Goal: Task Accomplishment & Management: Manage account settings

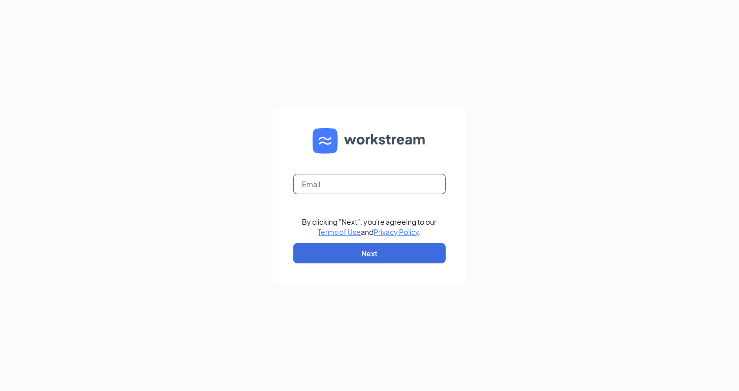
click at [328, 183] on input "text" at bounding box center [369, 184] width 152 height 20
type input "fellowshippersonalcareservices@gmail.com"
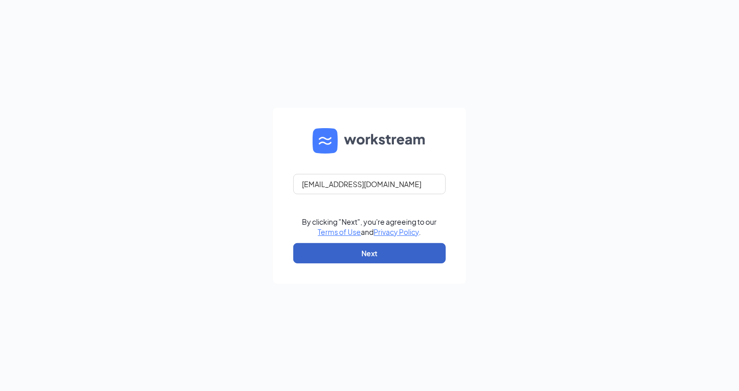
click at [348, 243] on button "Next" at bounding box center [369, 253] width 152 height 20
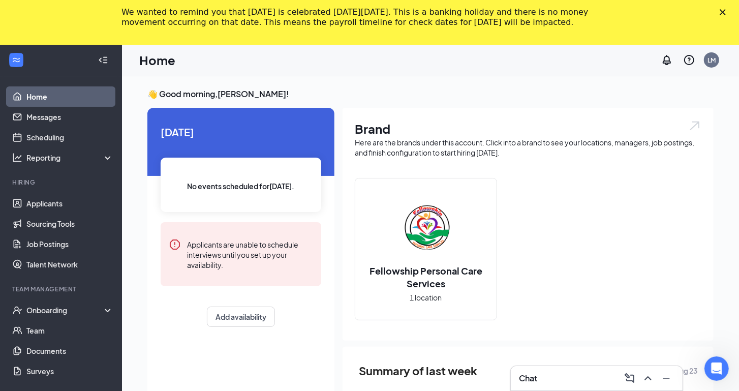
click at [625, 95] on h3 "👋 Good morning, [PERSON_NAME] !" at bounding box center [430, 93] width 566 height 11
click at [718, 115] on div "👋 Good morning, [PERSON_NAME] ! [DATE] No events scheduled for [DATE] . Applica…" at bounding box center [430, 308] width 582 height 440
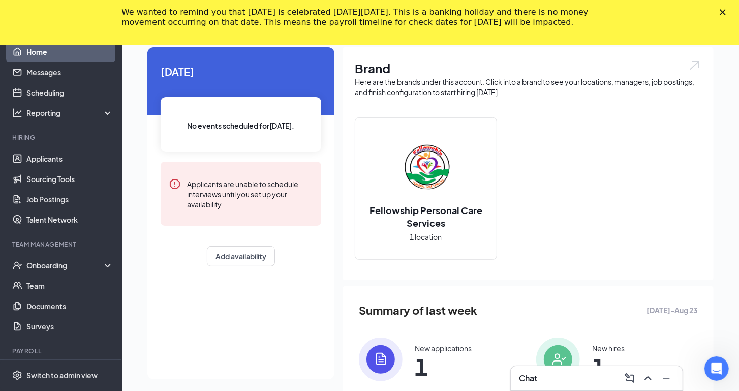
scroll to position [149, 0]
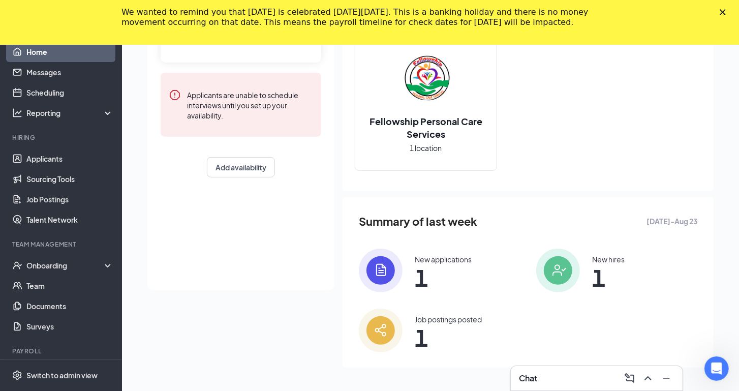
click at [730, 251] on div "👋 Good morning, [PERSON_NAME] ! [DATE] No events scheduled for [DATE] . Applica…" at bounding box center [430, 159] width 617 height 465
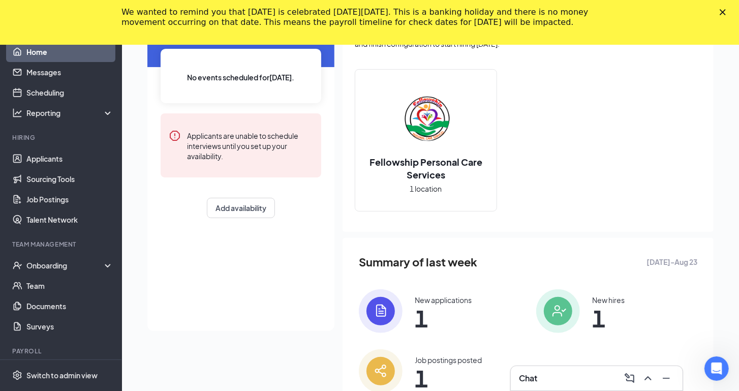
scroll to position [88, 0]
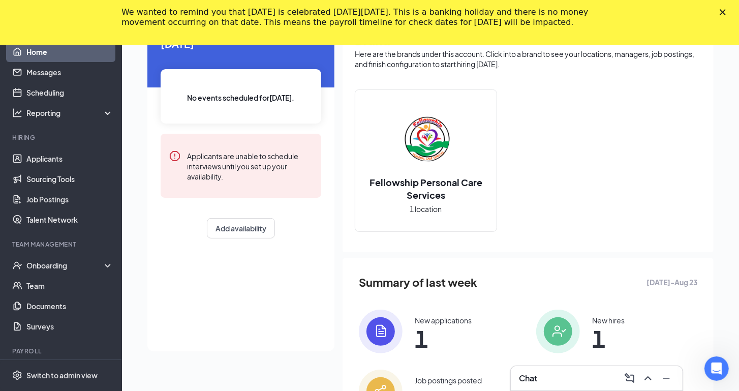
click at [722, 14] on icon "Close" at bounding box center [722, 12] width 6 height 6
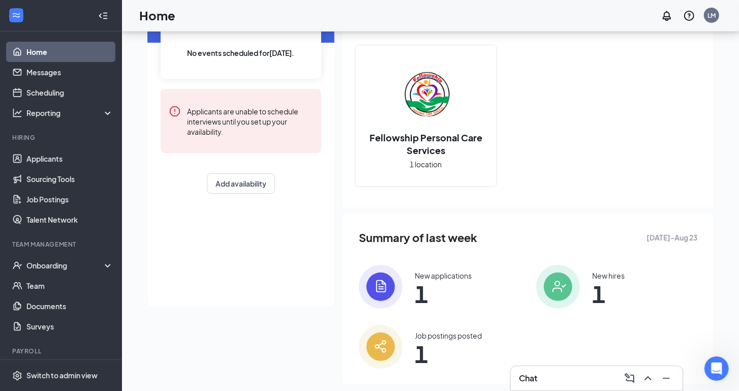
click at [712, 88] on div "Brand Here are the brands under this account. Click into a brand to see your lo…" at bounding box center [527, 91] width 371 height 233
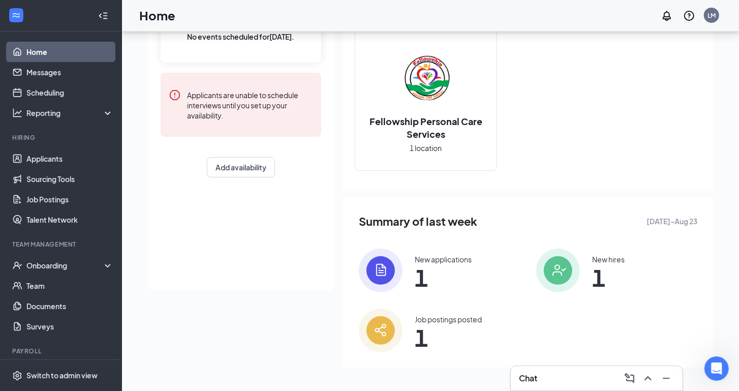
scroll to position [105, 0]
click at [666, 374] on icon "Minimize" at bounding box center [666, 378] width 12 height 12
click at [82, 374] on div "Switch to admin view" at bounding box center [61, 375] width 71 height 10
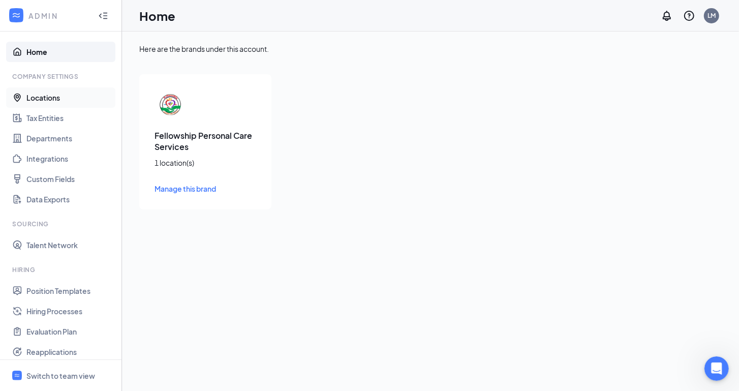
click at [53, 95] on link "Locations" at bounding box center [69, 97] width 87 height 20
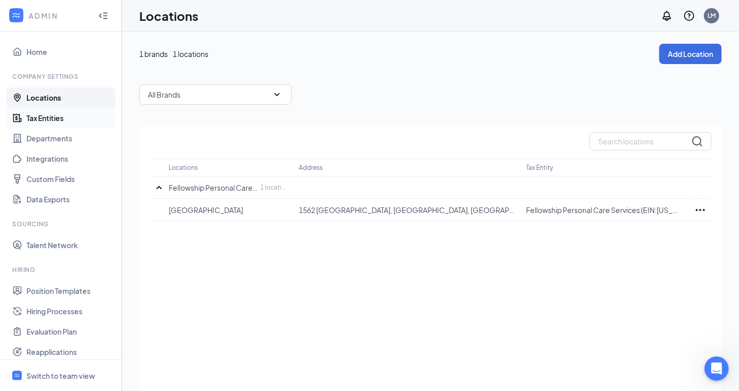
click at [60, 112] on link "Tax Entities" at bounding box center [69, 118] width 87 height 20
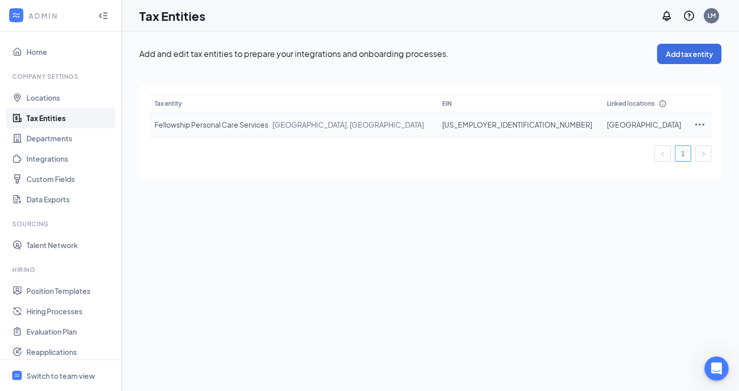
click at [694, 126] on icon "Ellipses" at bounding box center [700, 124] width 12 height 12
click at [618, 149] on span "Edit entity details" at bounding box center [631, 145] width 97 height 11
type input "[US_EMPLOYER_IDENTIFICATION_NUMBER]"
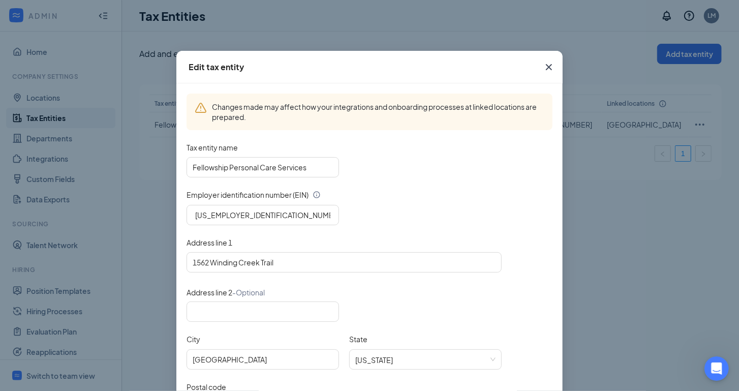
click at [523, 208] on div "[US_EMPLOYER_IDENTIFICATION_NUMBER]" at bounding box center [369, 215] width 366 height 20
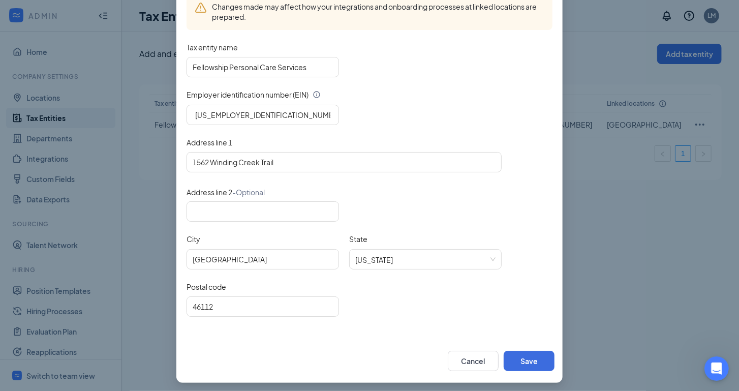
scroll to position [103, 0]
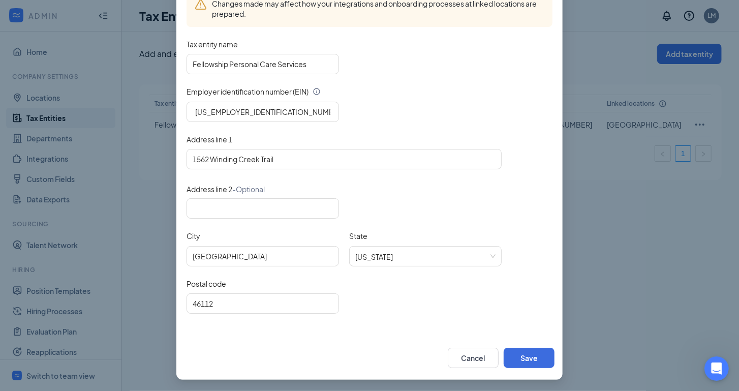
click at [509, 320] on div "Postal code 46112" at bounding box center [369, 301] width 366 height 47
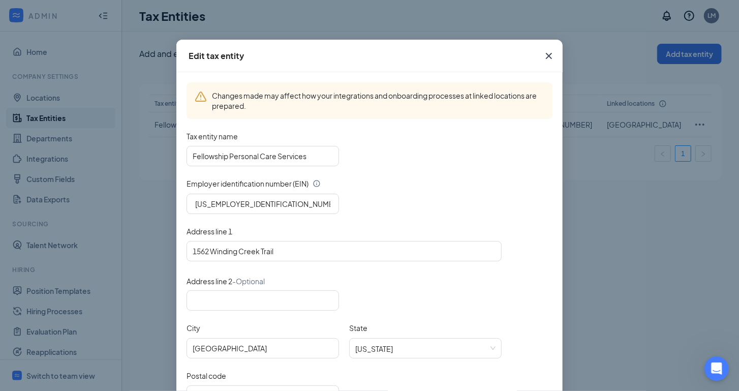
scroll to position [0, 0]
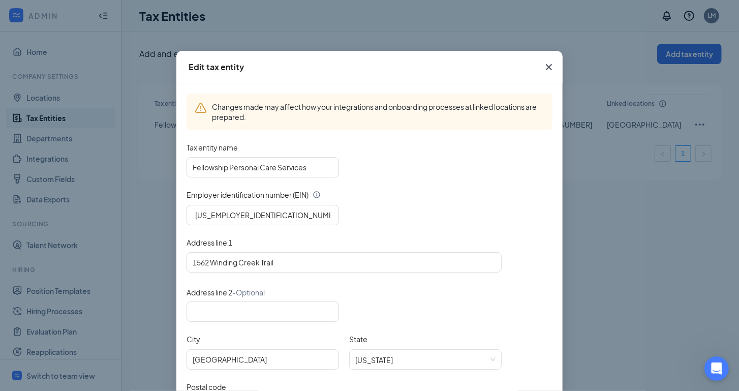
click at [492, 316] on div at bounding box center [369, 311] width 366 height 20
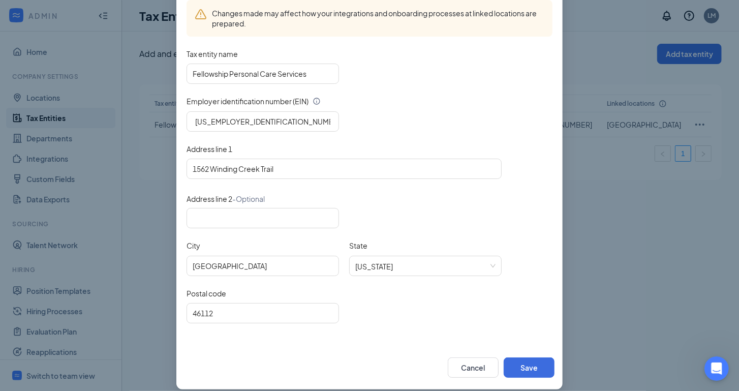
scroll to position [103, 0]
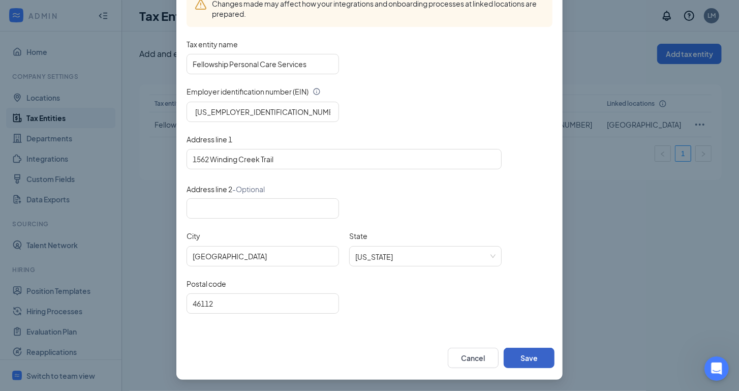
click at [537, 361] on button "Save" at bounding box center [529, 358] width 51 height 20
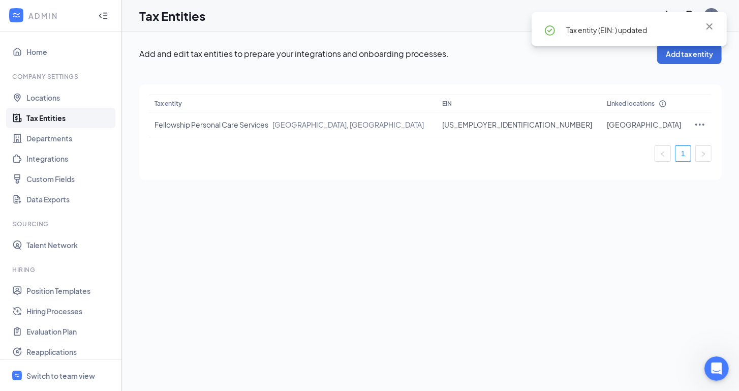
scroll to position [0, 0]
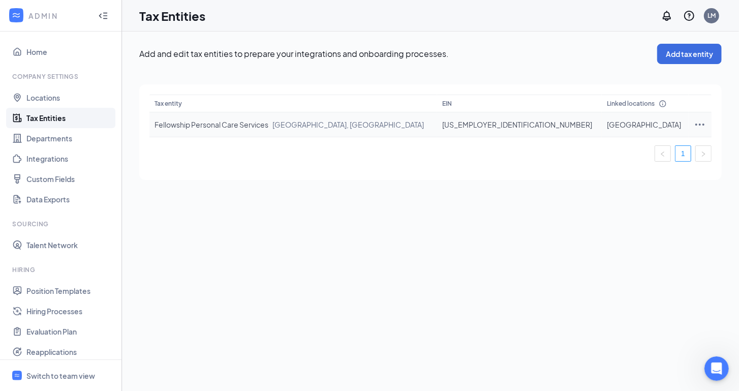
click at [694, 122] on icon "Ellipses" at bounding box center [700, 124] width 12 height 12
click at [620, 147] on span "Edit entity details" at bounding box center [631, 145] width 97 height 11
type input "Fellowship Personal Care Services"
type input "1562 Winding Creek Trail"
type input "[GEOGRAPHIC_DATA]"
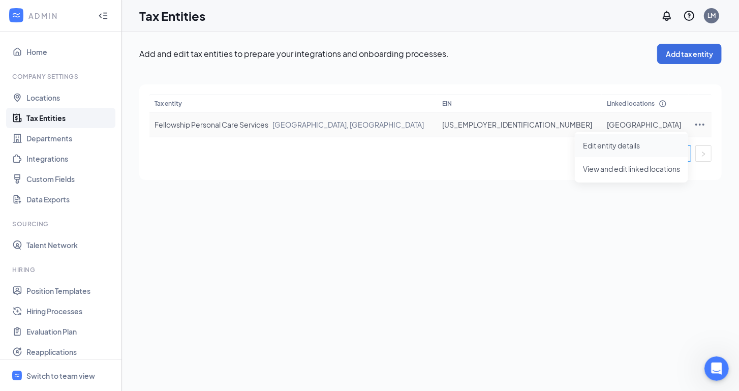
type input "46112"
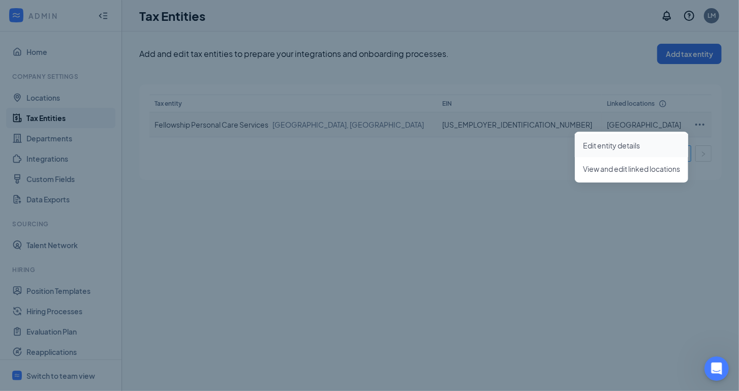
type input "[US_EMPLOYER_IDENTIFICATION_NUMBER]"
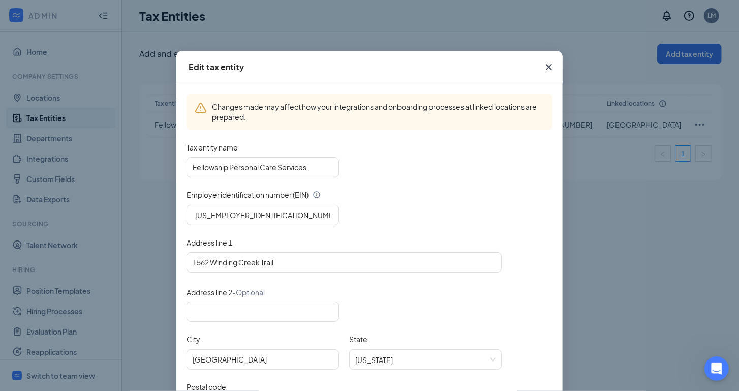
click at [515, 173] on div "Fellowship Personal Care Services" at bounding box center [369, 167] width 366 height 20
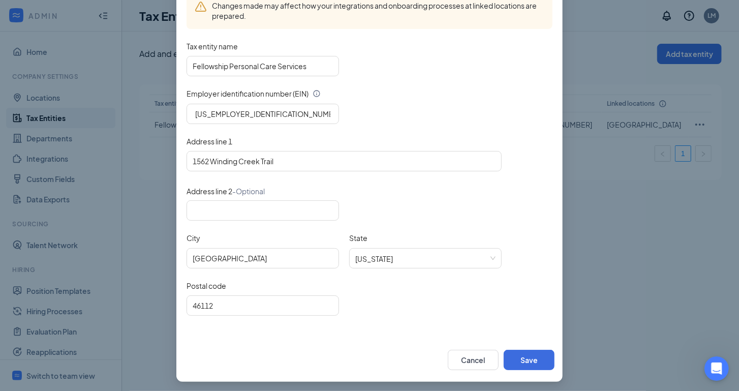
scroll to position [103, 0]
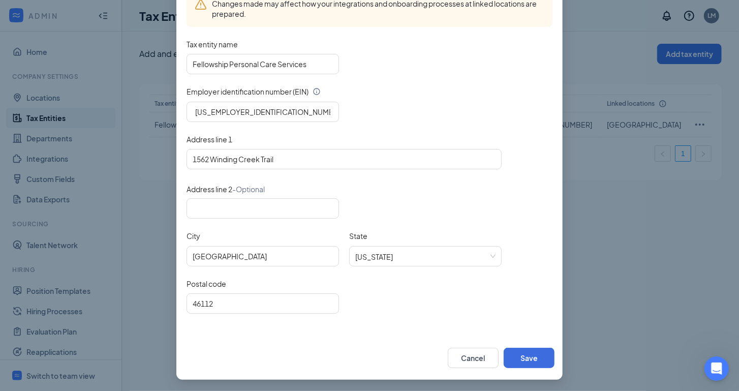
click at [547, 297] on div "Postal code 46112" at bounding box center [369, 301] width 366 height 47
click at [542, 354] on button "Save" at bounding box center [529, 358] width 51 height 20
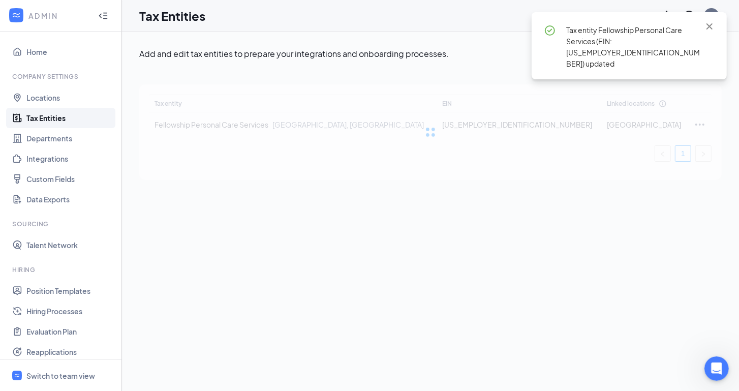
scroll to position [0, 0]
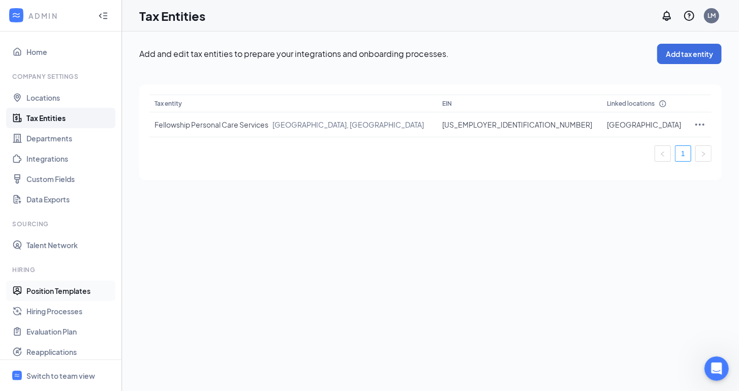
click at [65, 293] on link "Position Templates" at bounding box center [69, 290] width 87 height 20
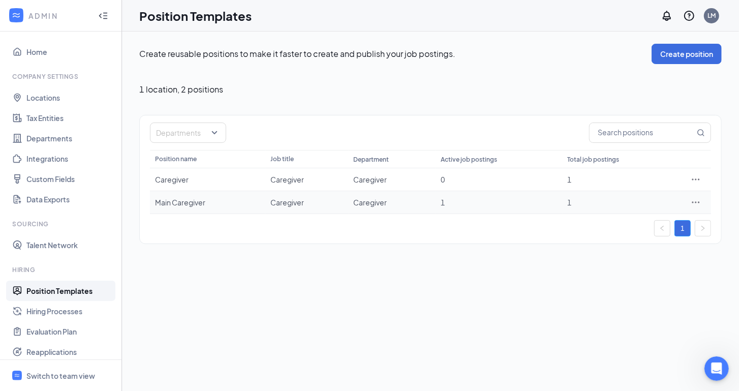
click at [692, 202] on icon "Ellipses" at bounding box center [696, 202] width 8 height 2
click at [612, 217] on span "Edit" at bounding box center [611, 221] width 13 height 9
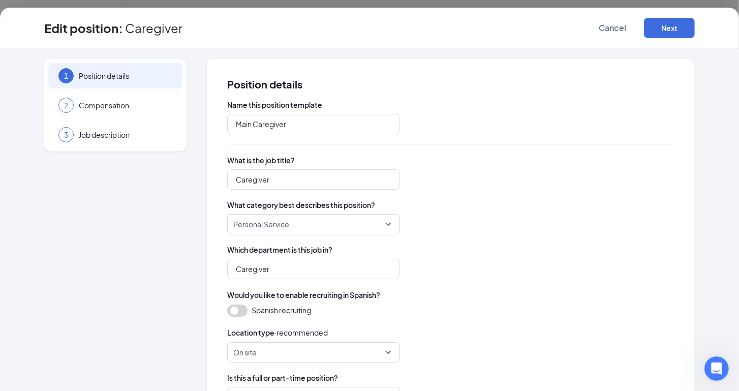
type input "Main Caregiver"
type input "Caregiver"
click at [622, 200] on span "What category best describes this position?" at bounding box center [450, 205] width 447 height 10
click at [647, 189] on div "Caregiver" at bounding box center [450, 179] width 447 height 20
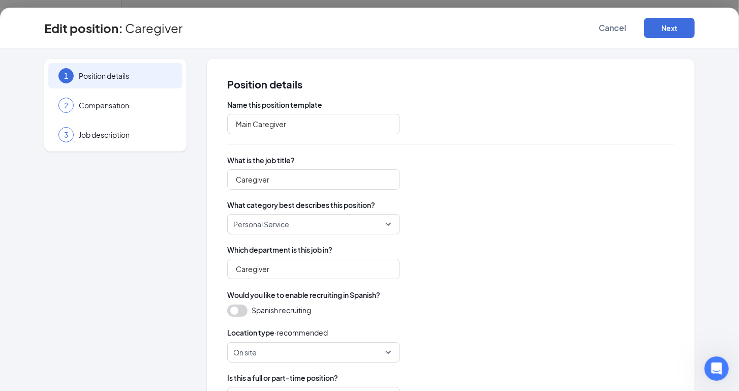
click at [728, 165] on div "1 Position details 2 Compensation 3 Job description Position details Name this …" at bounding box center [369, 220] width 739 height 342
click at [689, 123] on div "Position details Name this position template Main Caregiver What is the job tit…" at bounding box center [451, 319] width 488 height 520
click at [631, 127] on div "Main Caregiver" at bounding box center [450, 124] width 447 height 20
click at [729, 118] on div "1 Position details 2 Compensation 3 Job description Position details Name this …" at bounding box center [369, 220] width 739 height 342
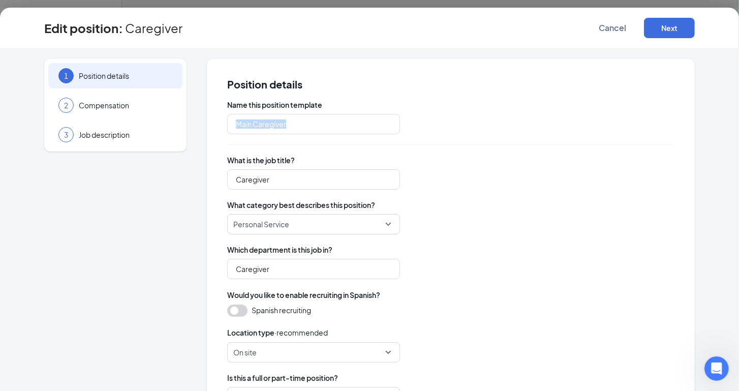
click at [729, 118] on div "1 Position details 2 Compensation 3 Job description Position details Name this …" at bounding box center [369, 220] width 739 height 342
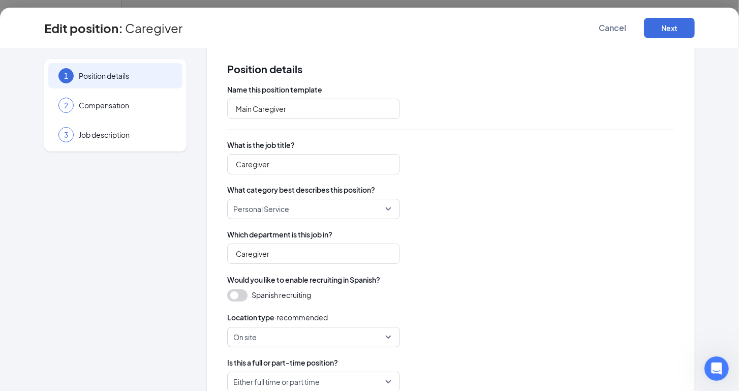
scroll to position [198, 0]
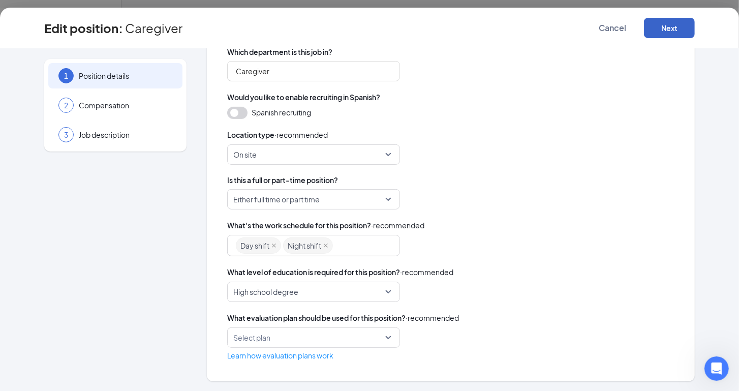
click at [668, 27] on button "Next" at bounding box center [669, 28] width 51 height 20
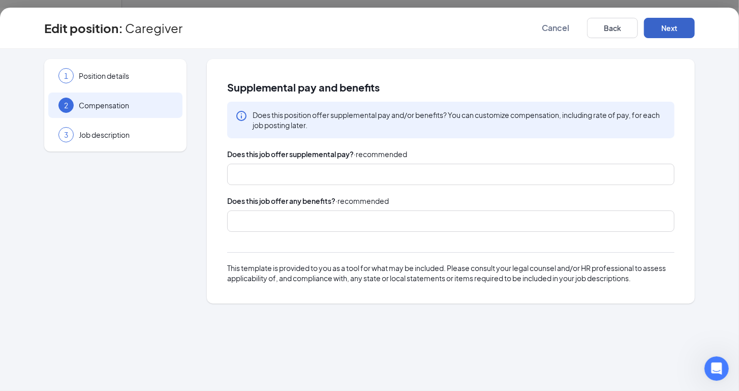
scroll to position [0, 0]
click at [665, 29] on button "Next" at bounding box center [669, 28] width 51 height 20
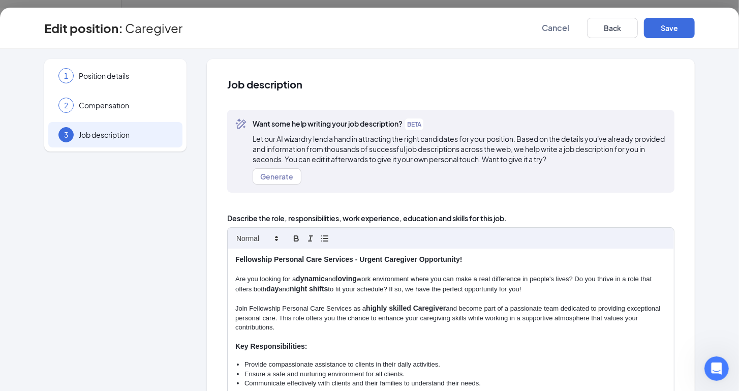
click at [659, 200] on div "Want some help writing your job description? BETA Let our AI wizardry lend a ha…" at bounding box center [450, 156] width 447 height 93
click at [684, 190] on div "Job description Want some help writing your job description? BETA Let our AI wi…" at bounding box center [451, 317] width 488 height 516
type button "bullet"
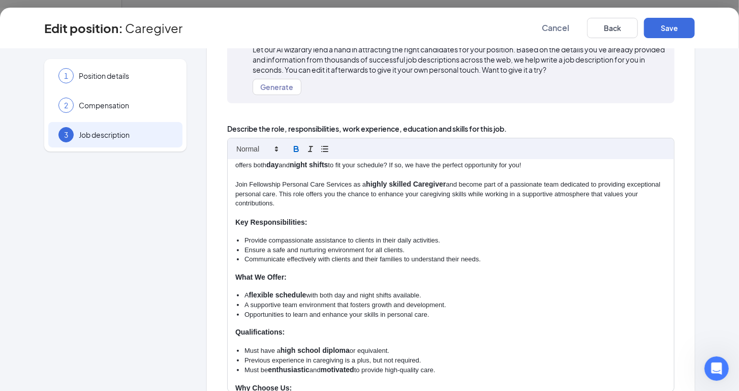
scroll to position [53, 0]
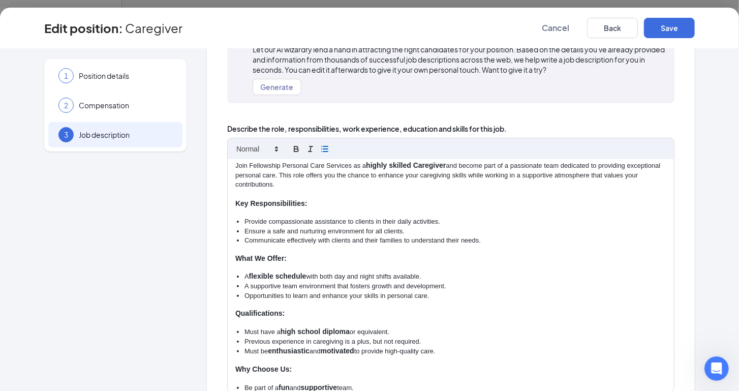
click at [432, 174] on p "Join Fellowship Personal Care Services as a highly skilled Caregiver and become…" at bounding box center [450, 175] width 431 height 29
click at [433, 179] on p "Join Fellowship Personal Care Services as a highly skilled Caregiver and become…" at bounding box center [450, 175] width 431 height 29
click at [445, 176] on p "Join Fellowship Personal Care Services as a highly skilled Caregiver and become…" at bounding box center [450, 175] width 431 height 29
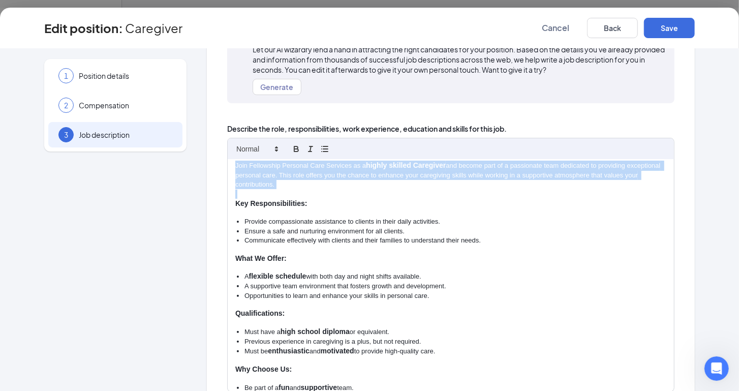
click at [445, 176] on p "Join Fellowship Personal Care Services as a highly skilled Caregiver and become…" at bounding box center [450, 175] width 431 height 29
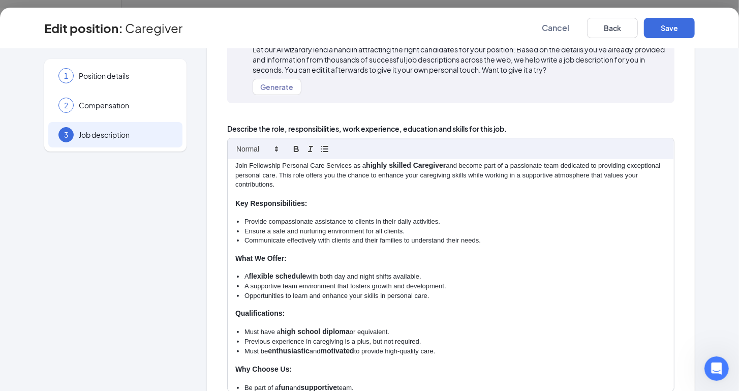
click at [445, 176] on p "Join Fellowship Personal Care Services as a highly skilled Caregiver and become…" at bounding box center [450, 175] width 431 height 29
click at [450, 176] on p "Join Fellowship Personal Care Services as a highly skilled Caregiver and become…" at bounding box center [450, 175] width 431 height 29
click at [679, 36] on button "Save" at bounding box center [669, 28] width 51 height 20
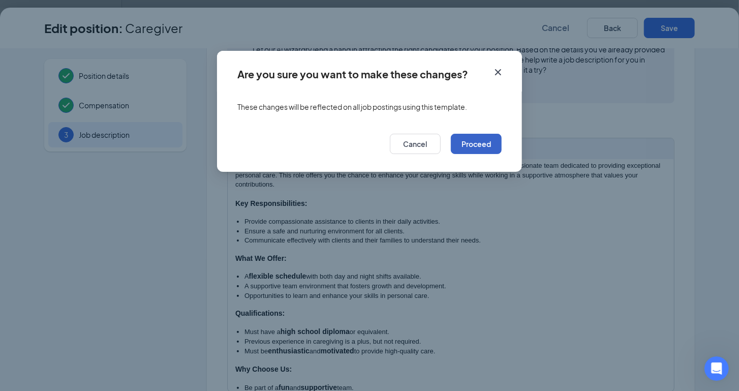
click at [492, 141] on button "Proceed" at bounding box center [476, 144] width 51 height 20
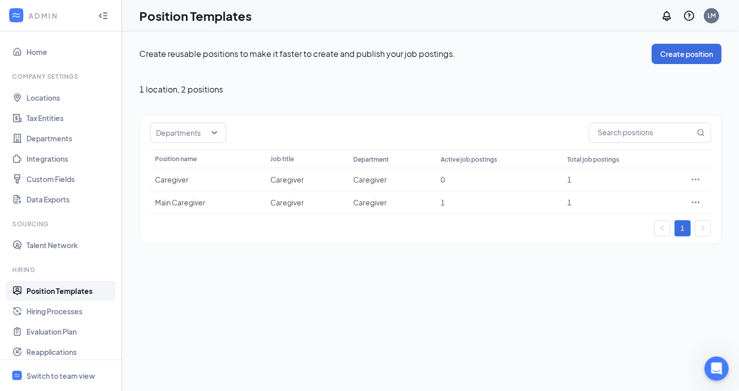
click at [562, 105] on div at bounding box center [369, 195] width 739 height 391
click at [708, 30] on div at bounding box center [369, 195] width 739 height 391
click at [709, 27] on div "Position Templates LM" at bounding box center [430, 16] width 617 height 32
click at [484, 94] on div "1 location , 2 positions" at bounding box center [430, 89] width 582 height 10
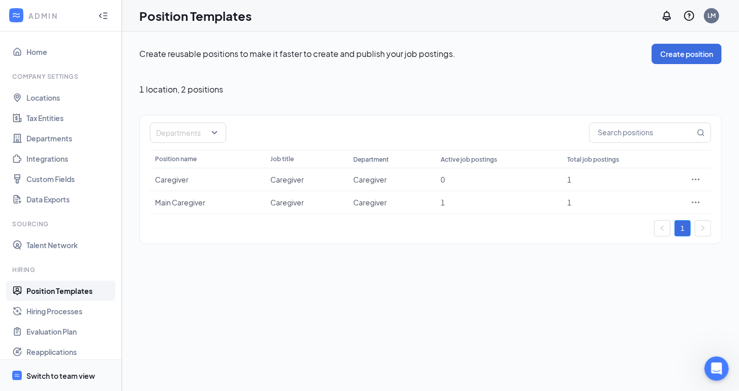
click at [49, 373] on div "Switch to team view" at bounding box center [60, 375] width 69 height 10
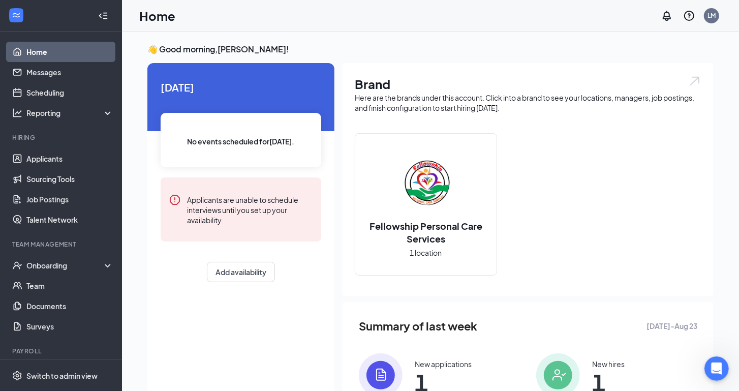
click at [229, 324] on div "[DATE] No events scheduled for [DATE] . Applicants are unable to schedule inter…" at bounding box center [240, 229] width 187 height 332
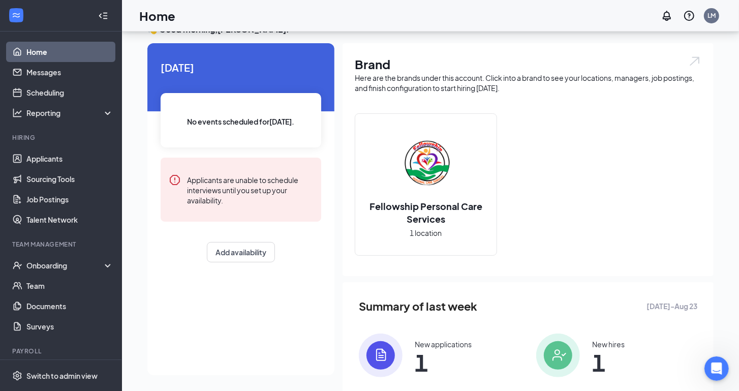
scroll to position [105, 0]
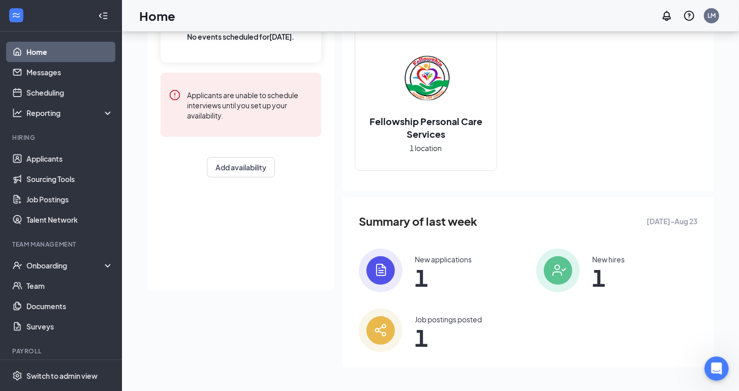
click at [146, 343] on div "👋 Good morning, [PERSON_NAME] ! [DATE] No events scheduled for [DATE] . Applica…" at bounding box center [430, 159] width 582 height 440
click at [34, 352] on div "Payroll" at bounding box center [61, 351] width 99 height 9
click at [29, 348] on div "Payroll" at bounding box center [61, 351] width 99 height 9
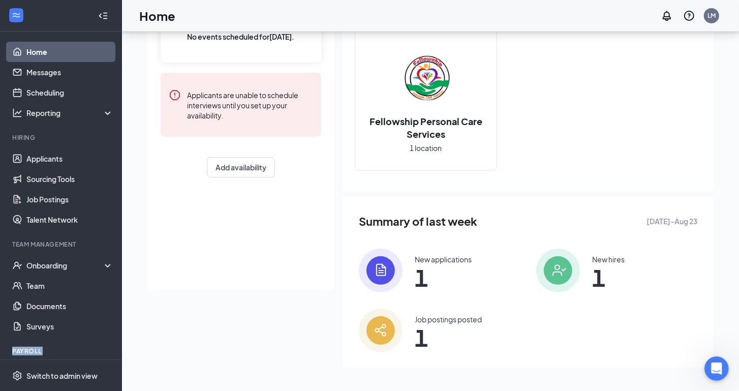
click at [29, 348] on div "Payroll" at bounding box center [61, 351] width 99 height 9
click at [48, 268] on div "Onboarding" at bounding box center [65, 265] width 78 height 10
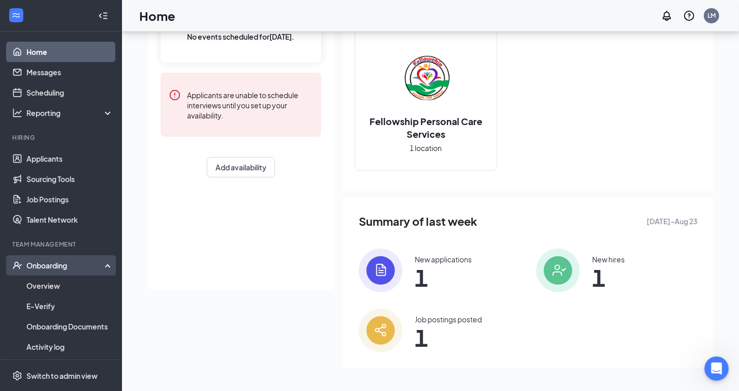
click at [61, 262] on div "Onboarding" at bounding box center [65, 265] width 78 height 10
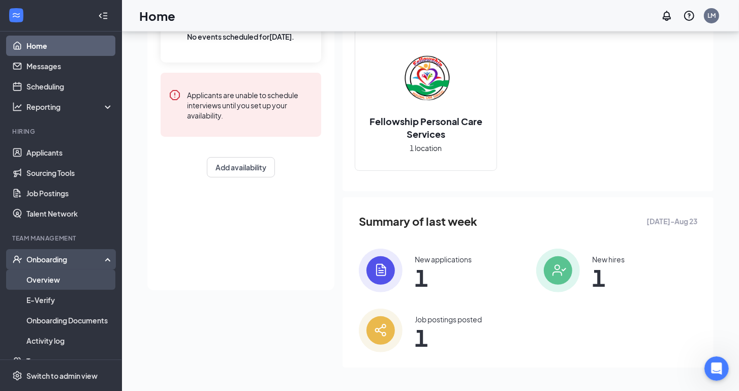
scroll to position [108, 0]
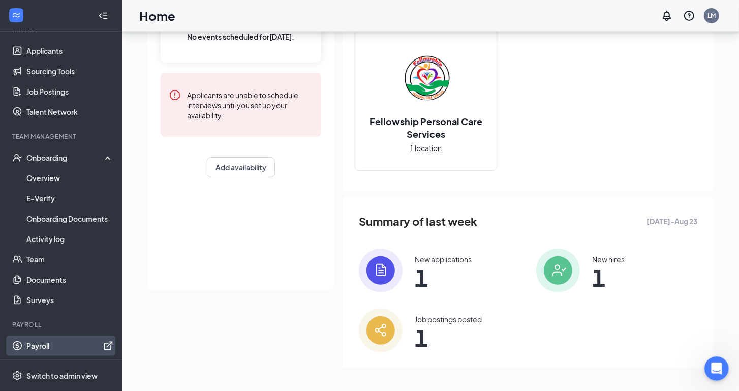
click at [34, 341] on link "Payroll" at bounding box center [69, 345] width 87 height 20
